Goal: Information Seeking & Learning: Learn about a topic

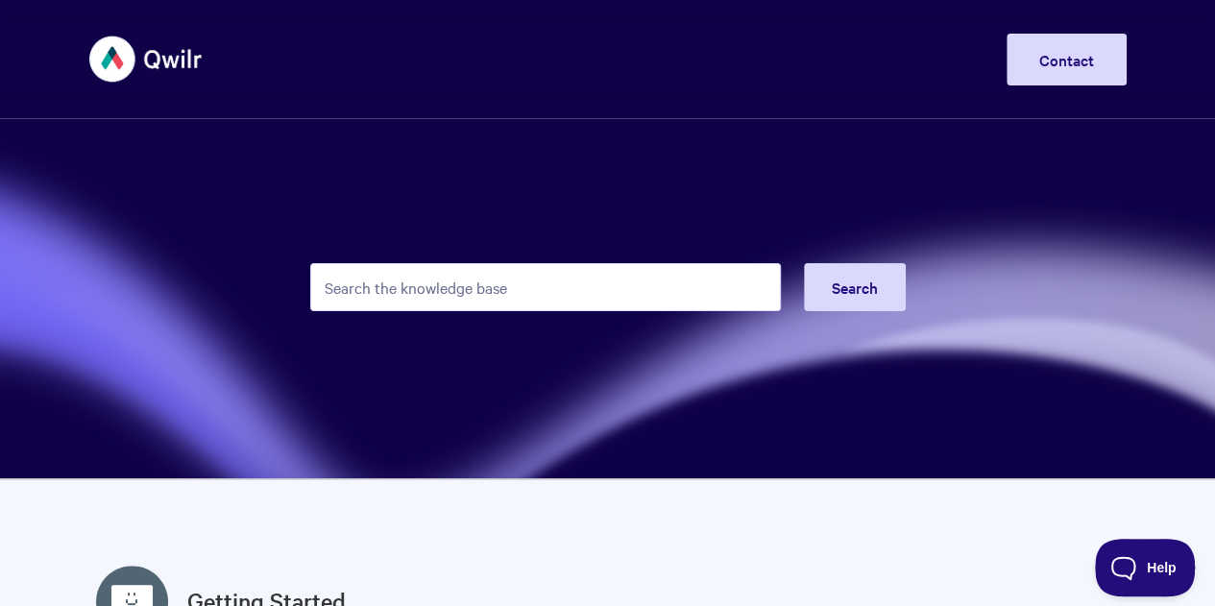
click at [602, 295] on input "Search the knowledge base" at bounding box center [545, 287] width 470 height 48
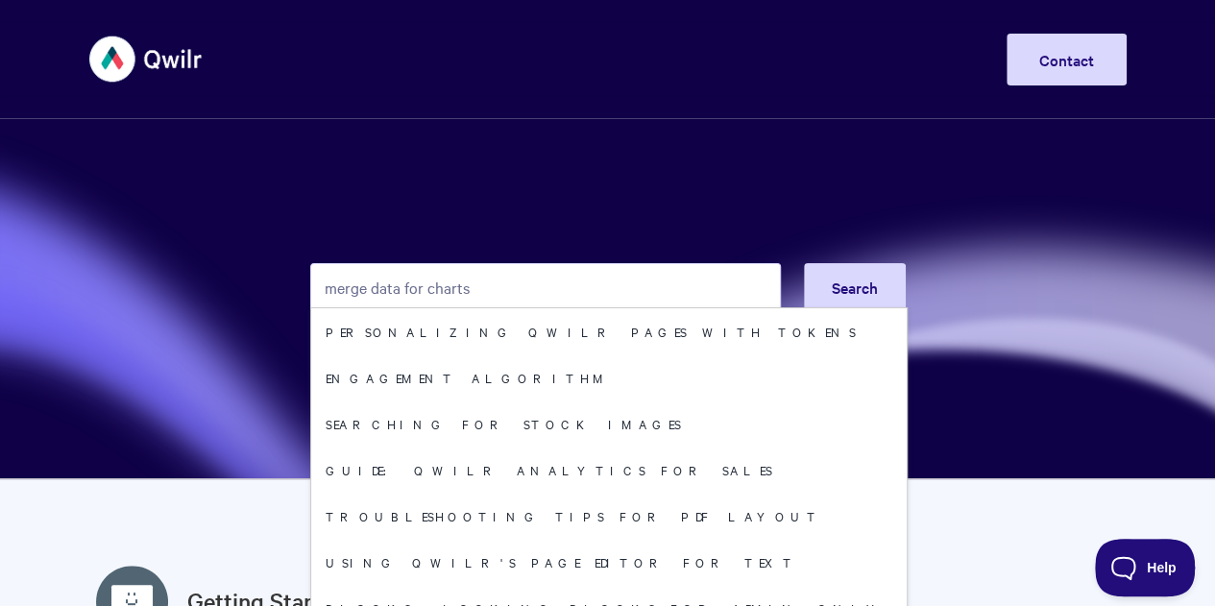
type input "merge data for charts"
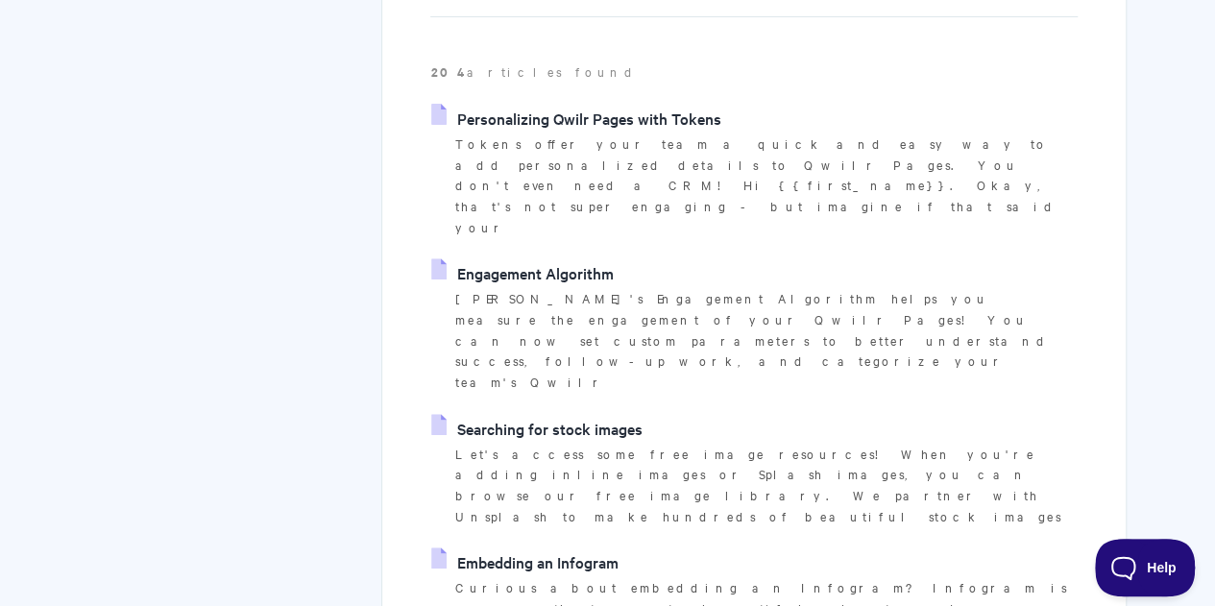
scroll to position [332, 0]
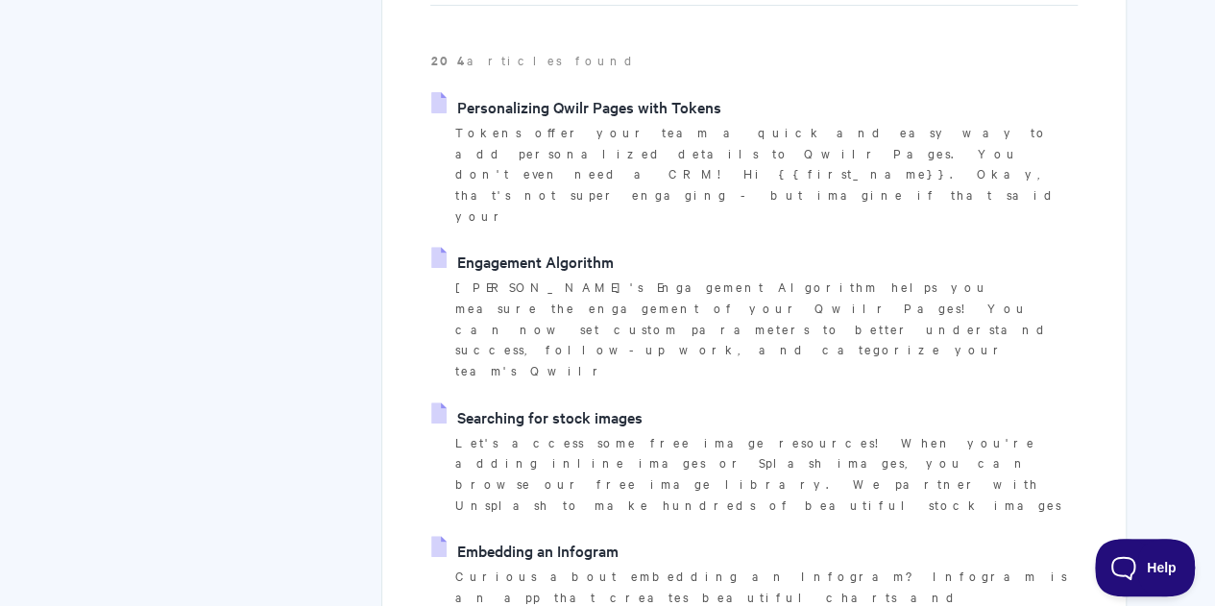
click at [571, 536] on link "Embedding an Infogram" at bounding box center [524, 550] width 186 height 29
